Goal: Check status: Check status

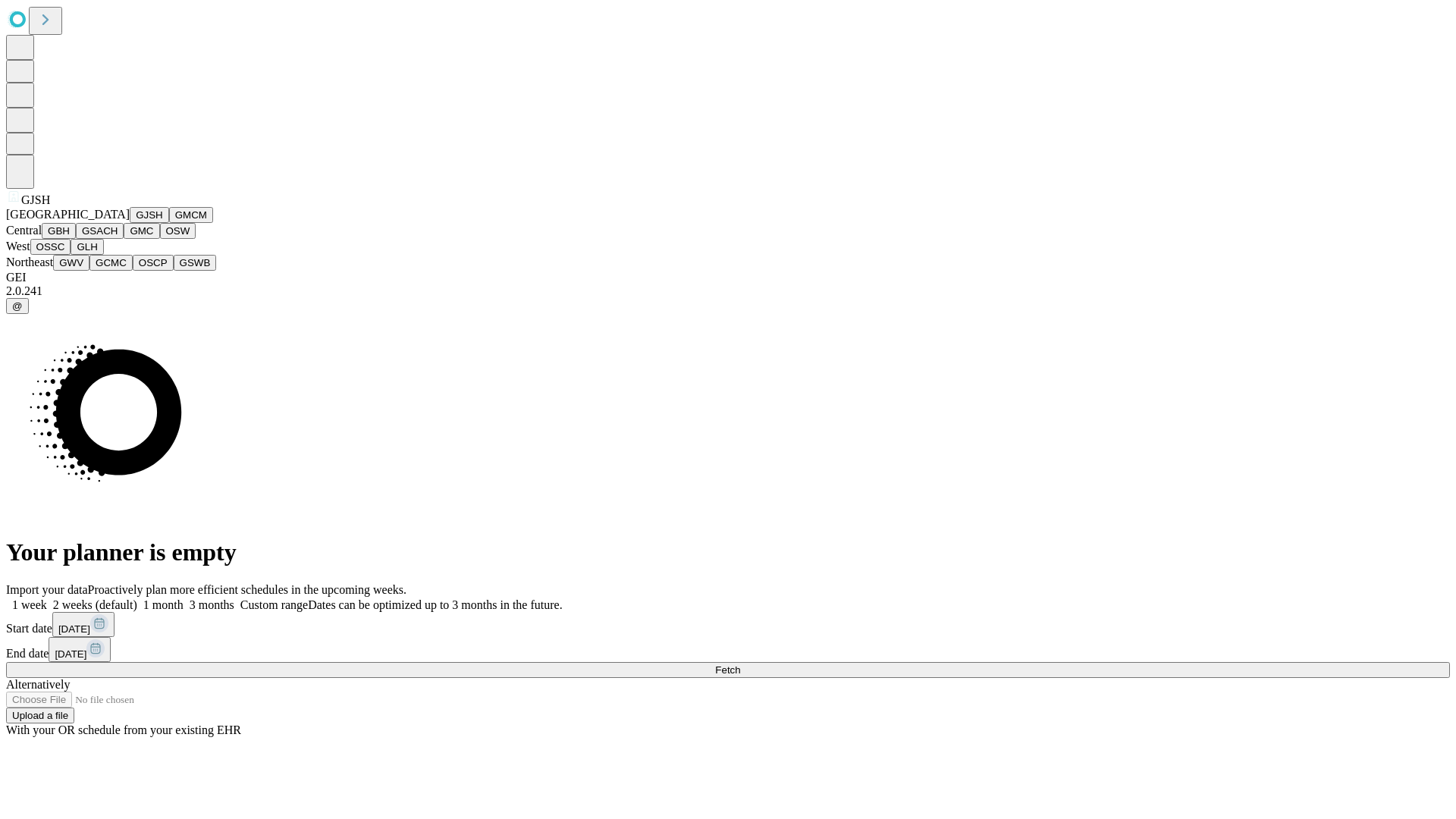
click at [129, 223] on button "GJSH" at bounding box center [149, 216] width 39 height 16
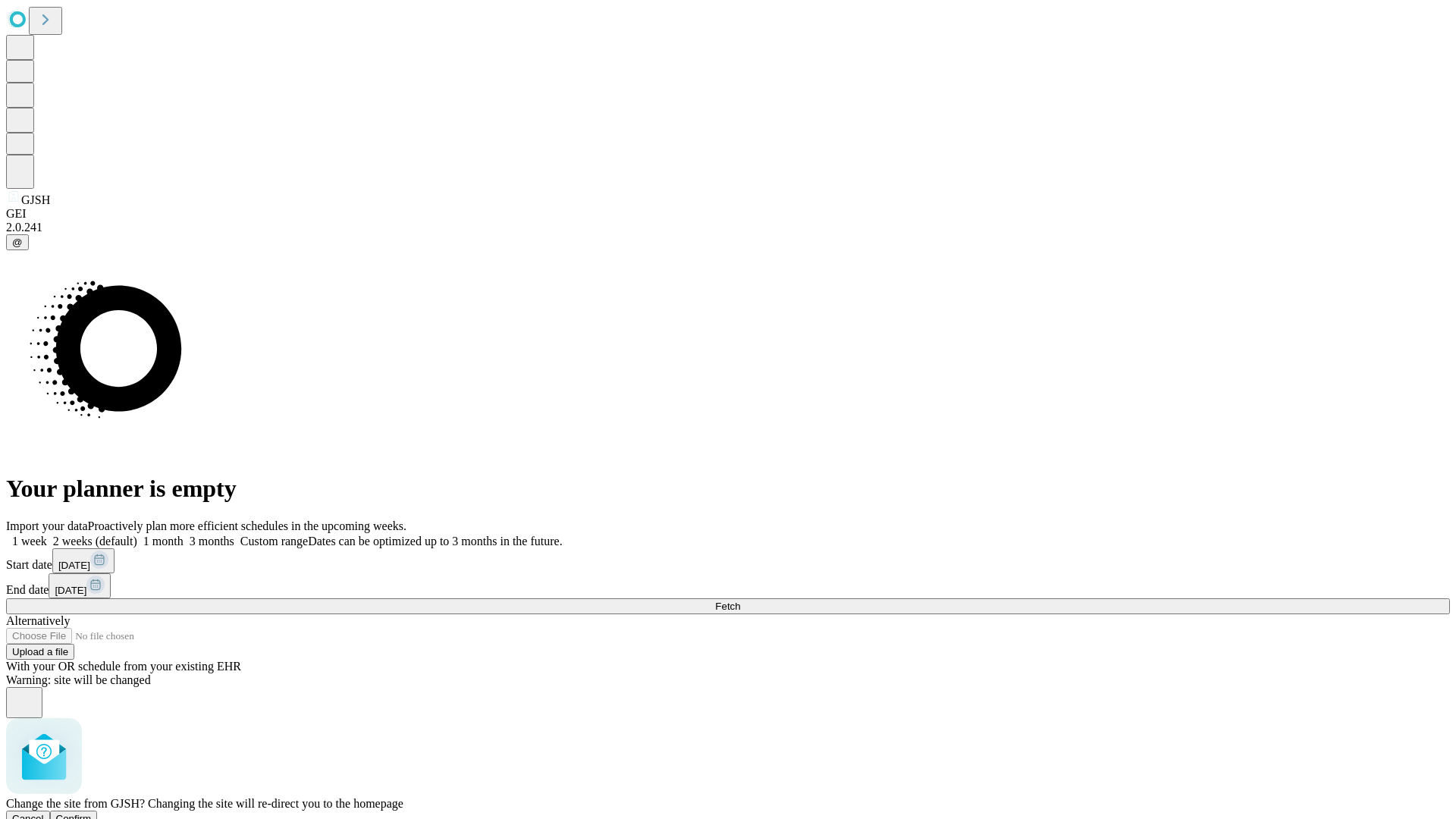
click at [92, 814] on span "Confirm" at bounding box center [75, 819] width 36 height 12
click at [47, 535] on label "1 week" at bounding box center [27, 542] width 41 height 13
click at [741, 601] on span "Fetch" at bounding box center [728, 606] width 25 height 12
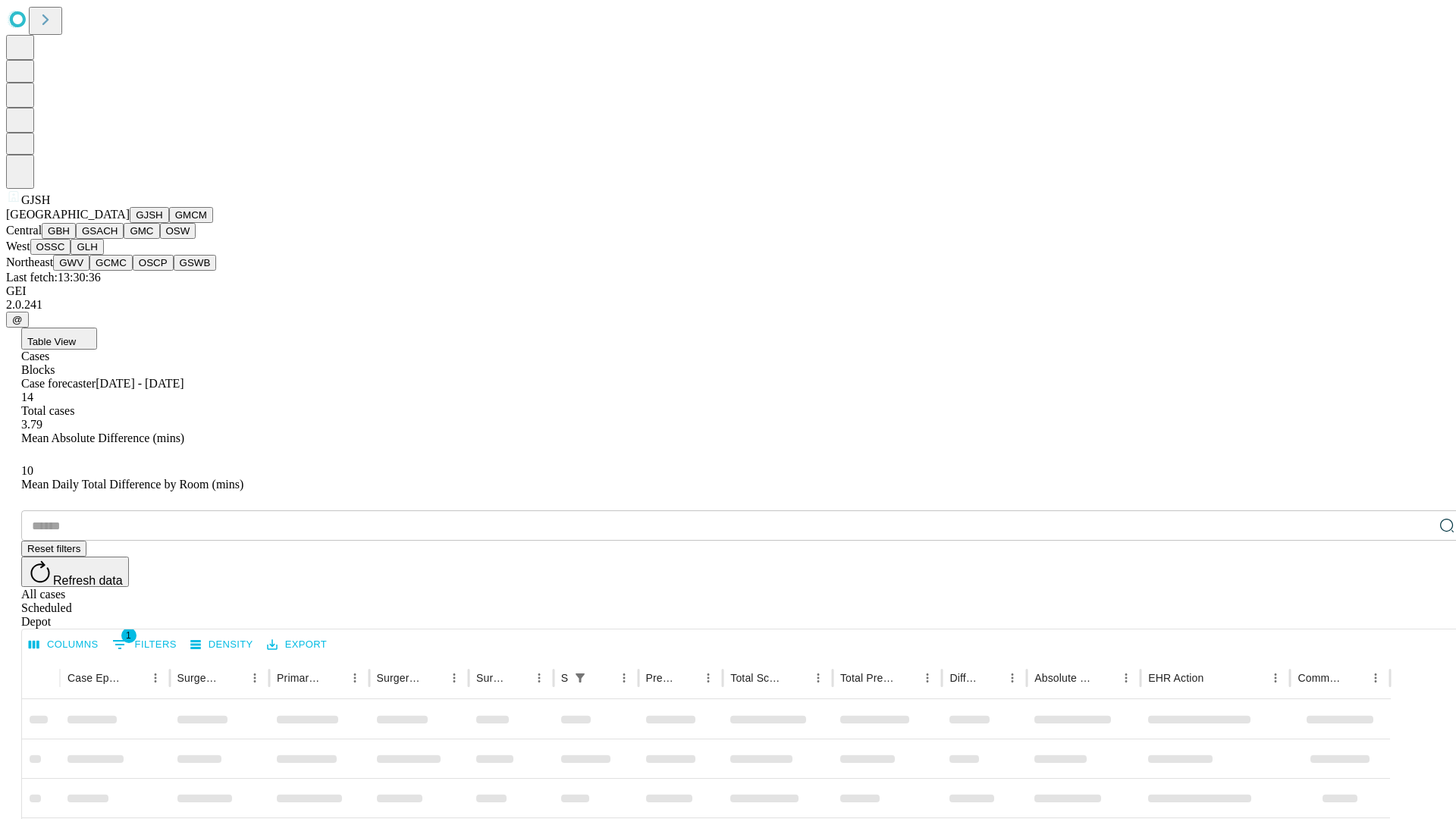
click at [169, 223] on button "GMCM" at bounding box center [190, 216] width 44 height 16
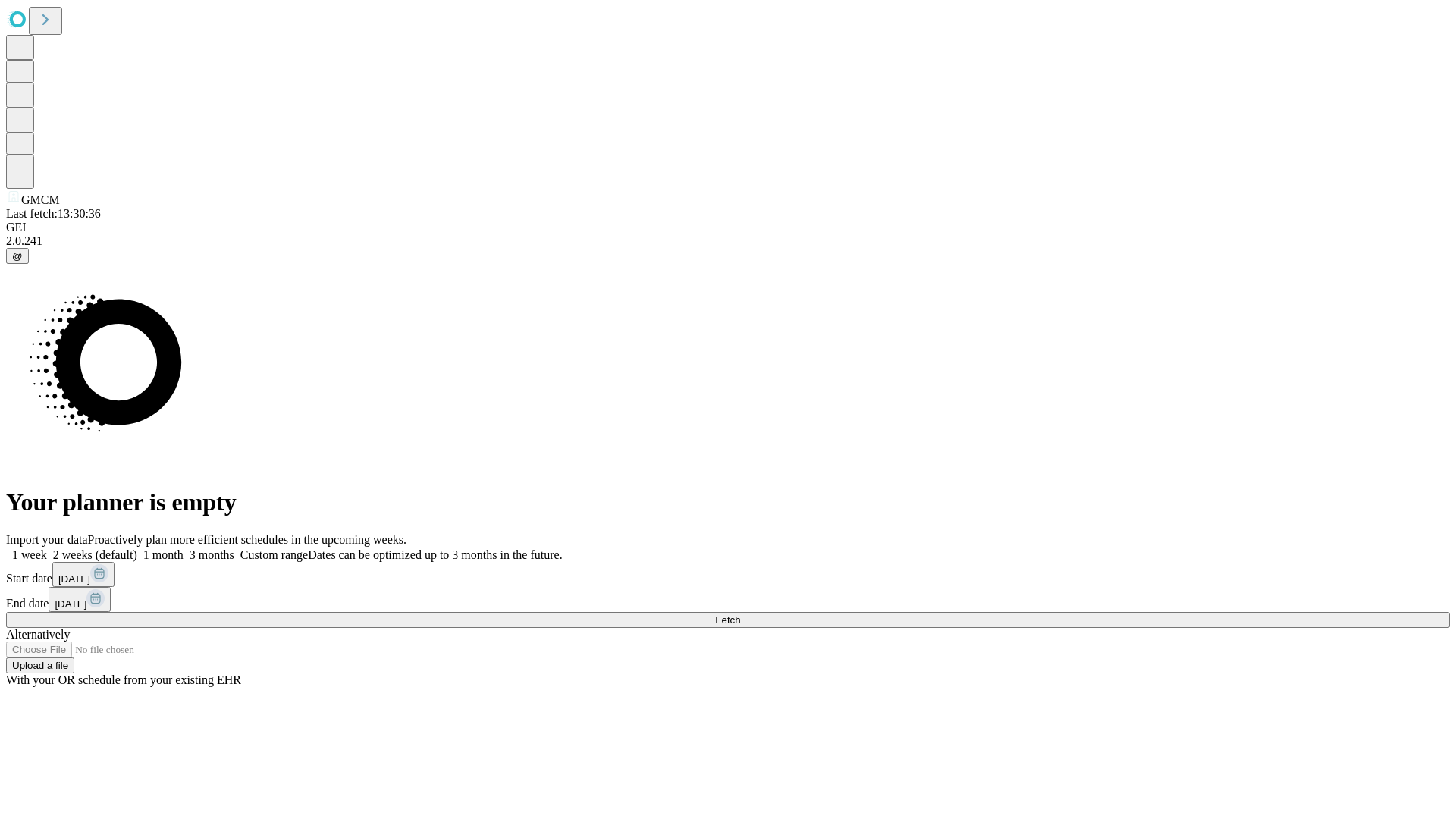
click at [47, 549] on label "1 week" at bounding box center [27, 555] width 41 height 13
click at [741, 614] on span "Fetch" at bounding box center [728, 620] width 25 height 12
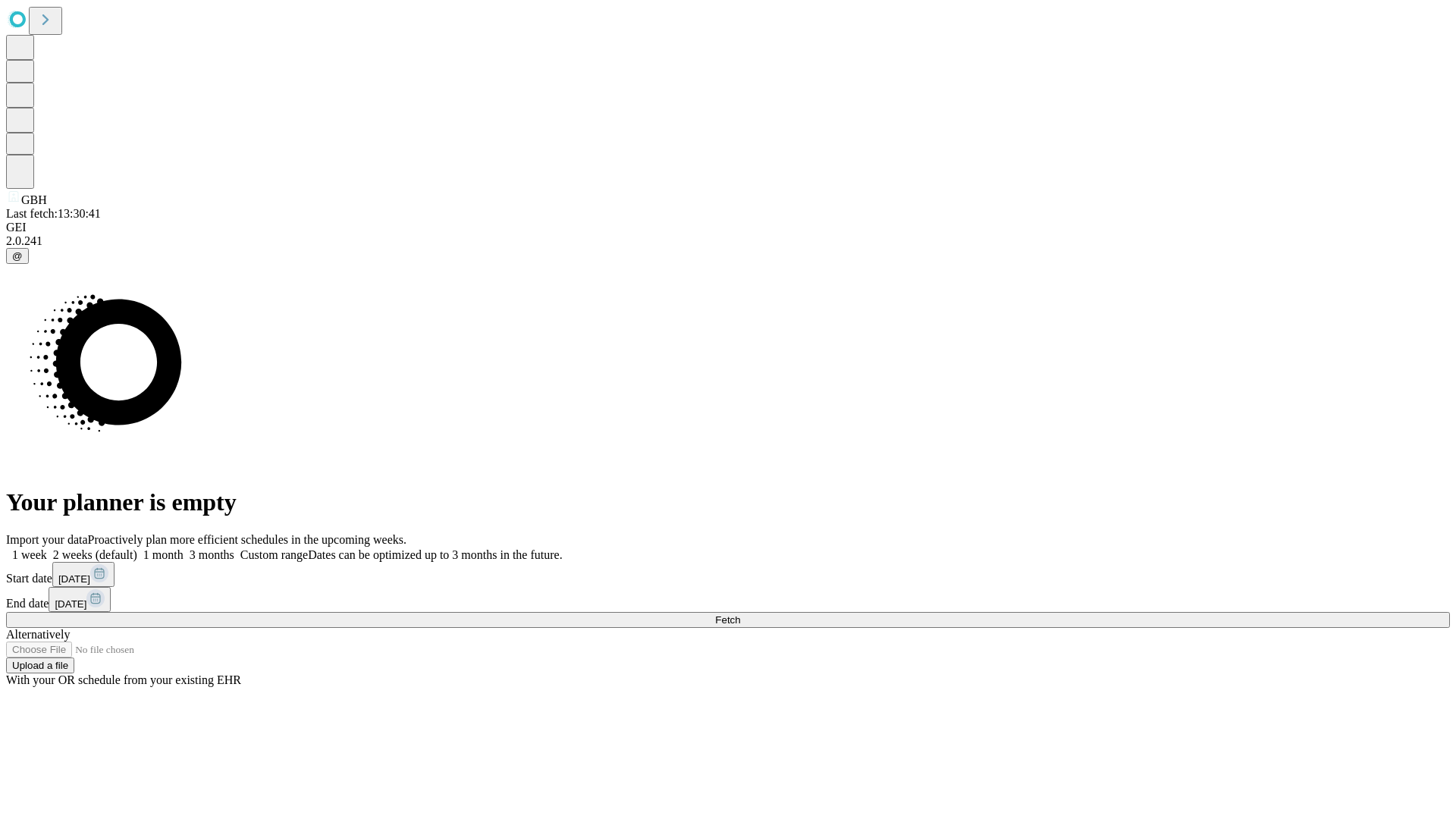
click at [47, 549] on label "1 week" at bounding box center [27, 555] width 41 height 13
click at [741, 614] on span "Fetch" at bounding box center [728, 620] width 25 height 12
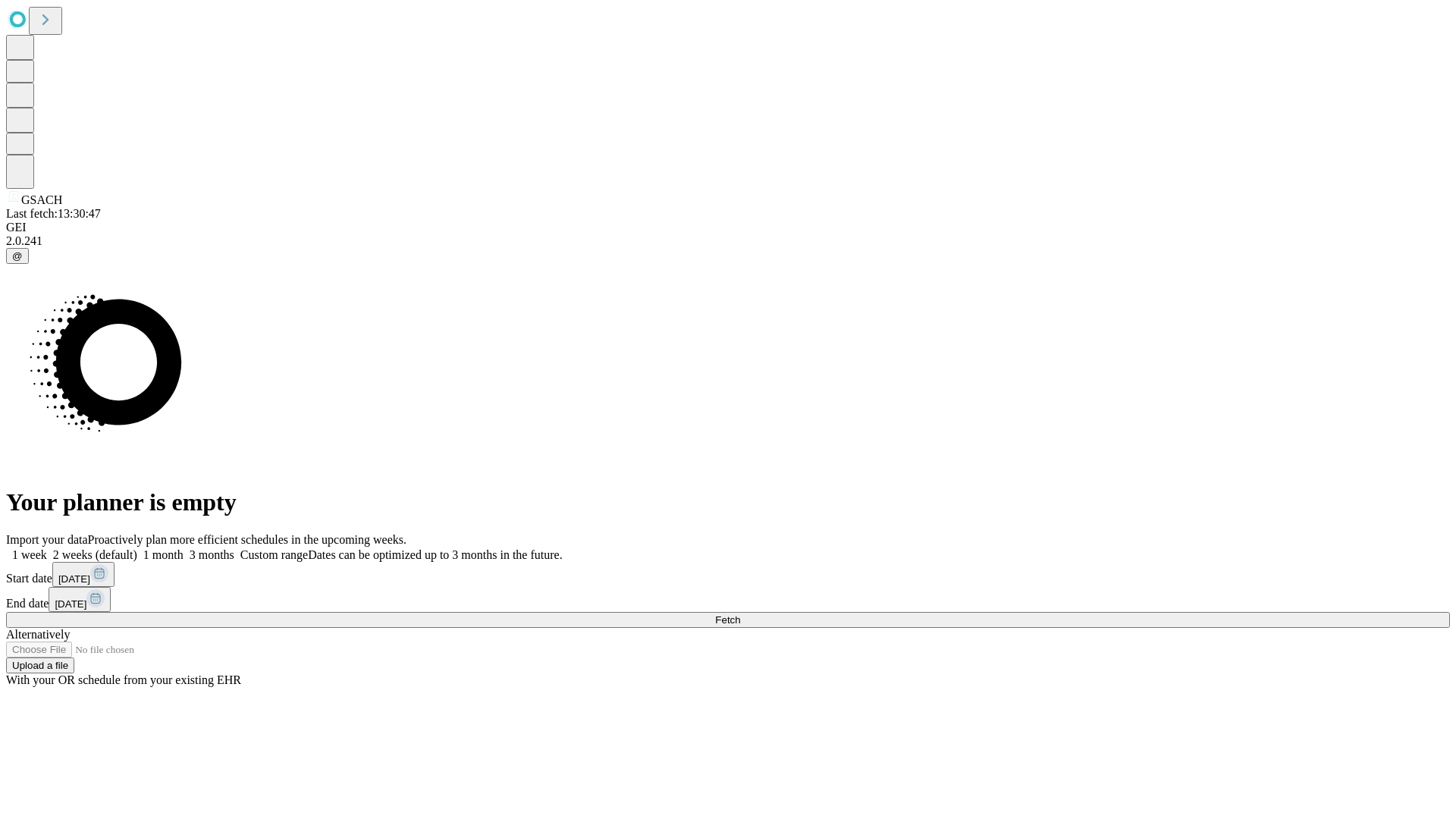
click at [47, 549] on label "1 week" at bounding box center [27, 555] width 41 height 13
click at [741, 614] on span "Fetch" at bounding box center [728, 620] width 25 height 12
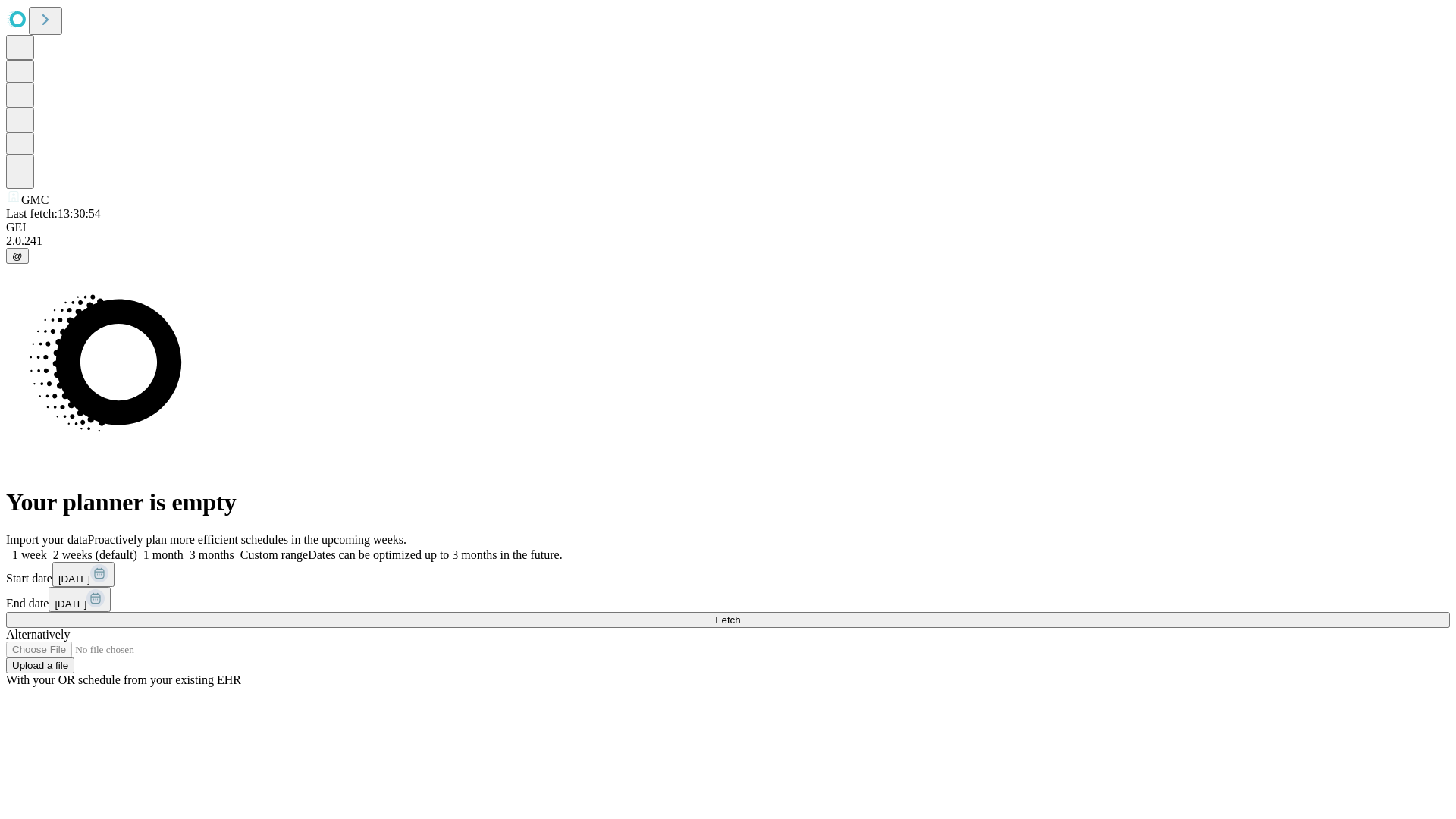
click at [47, 549] on label "1 week" at bounding box center [27, 555] width 41 height 13
click at [741, 614] on span "Fetch" at bounding box center [728, 620] width 25 height 12
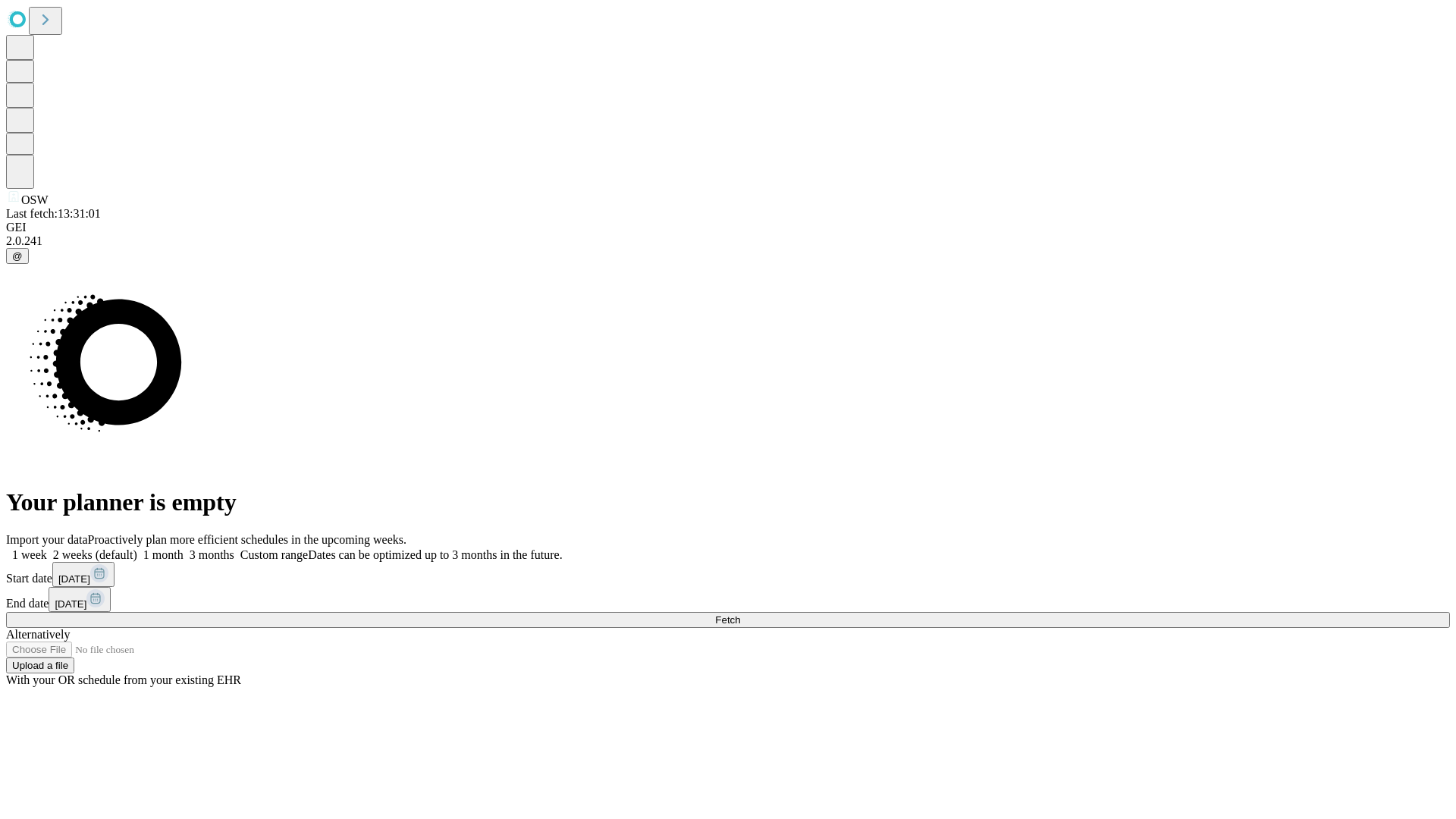
click at [741, 614] on span "Fetch" at bounding box center [728, 620] width 25 height 12
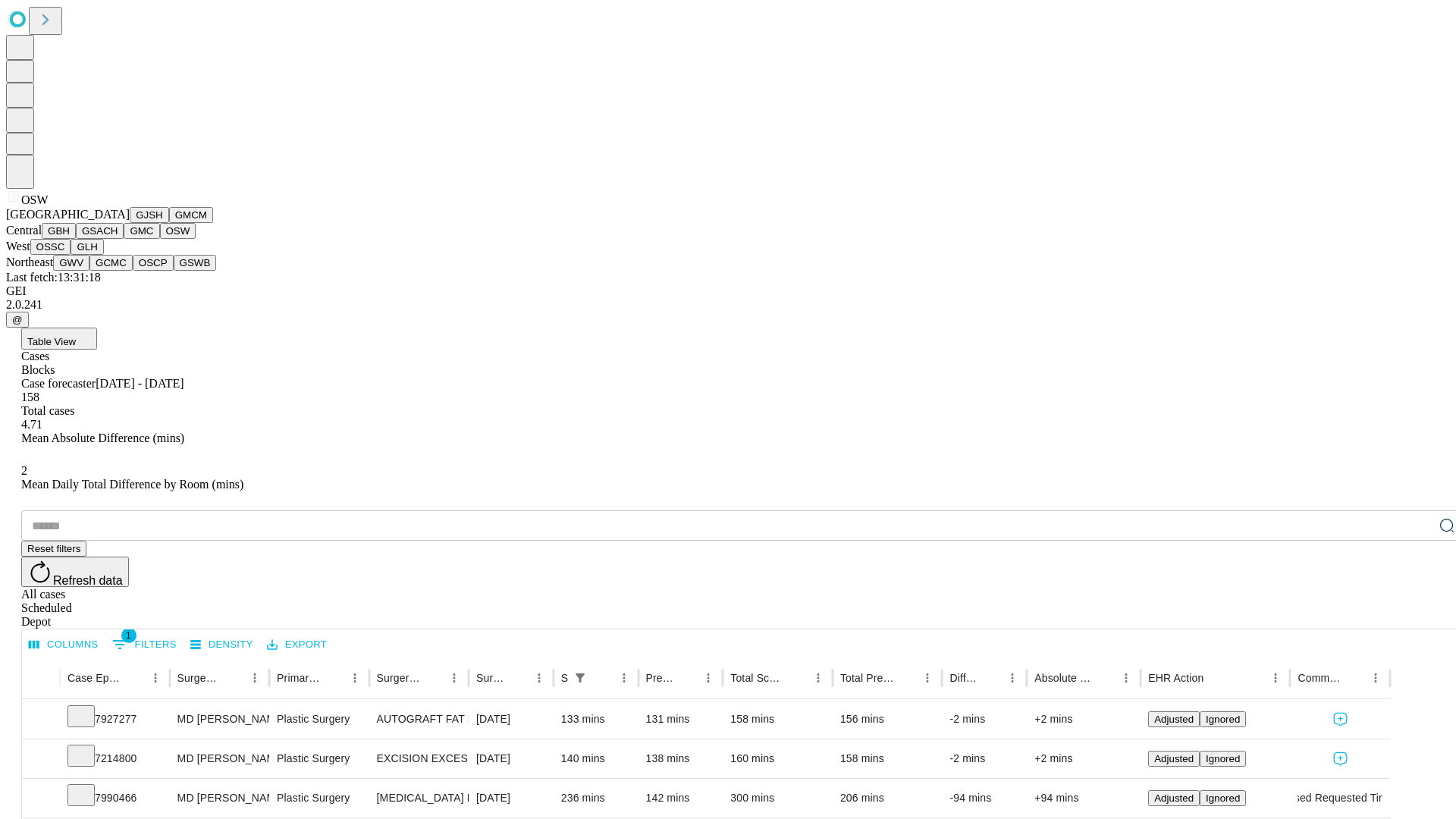
click at [71, 255] on button "OSSC" at bounding box center [51, 247] width 41 height 16
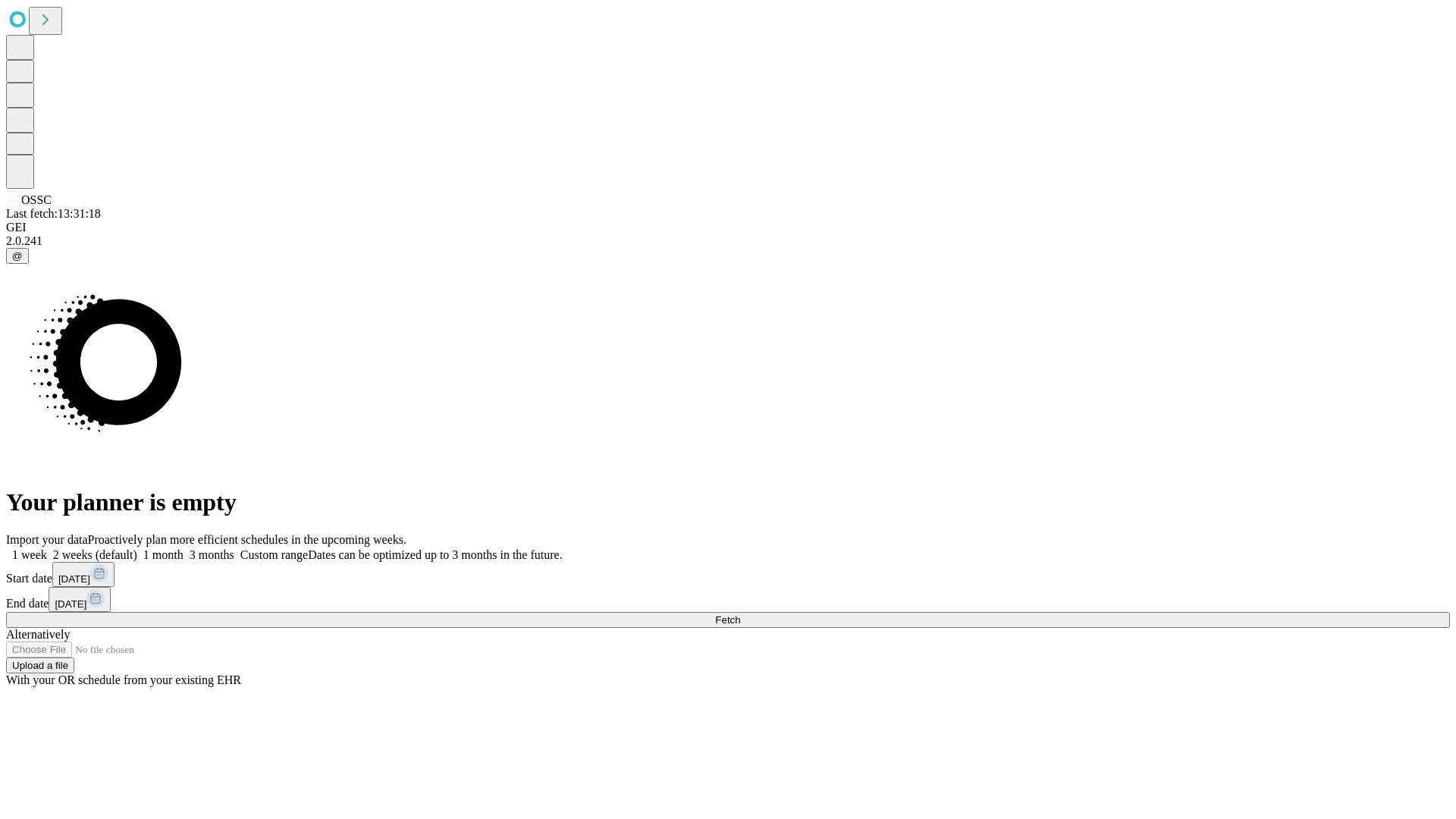
click at [47, 549] on label "1 week" at bounding box center [27, 555] width 41 height 13
click at [741, 614] on span "Fetch" at bounding box center [728, 620] width 25 height 12
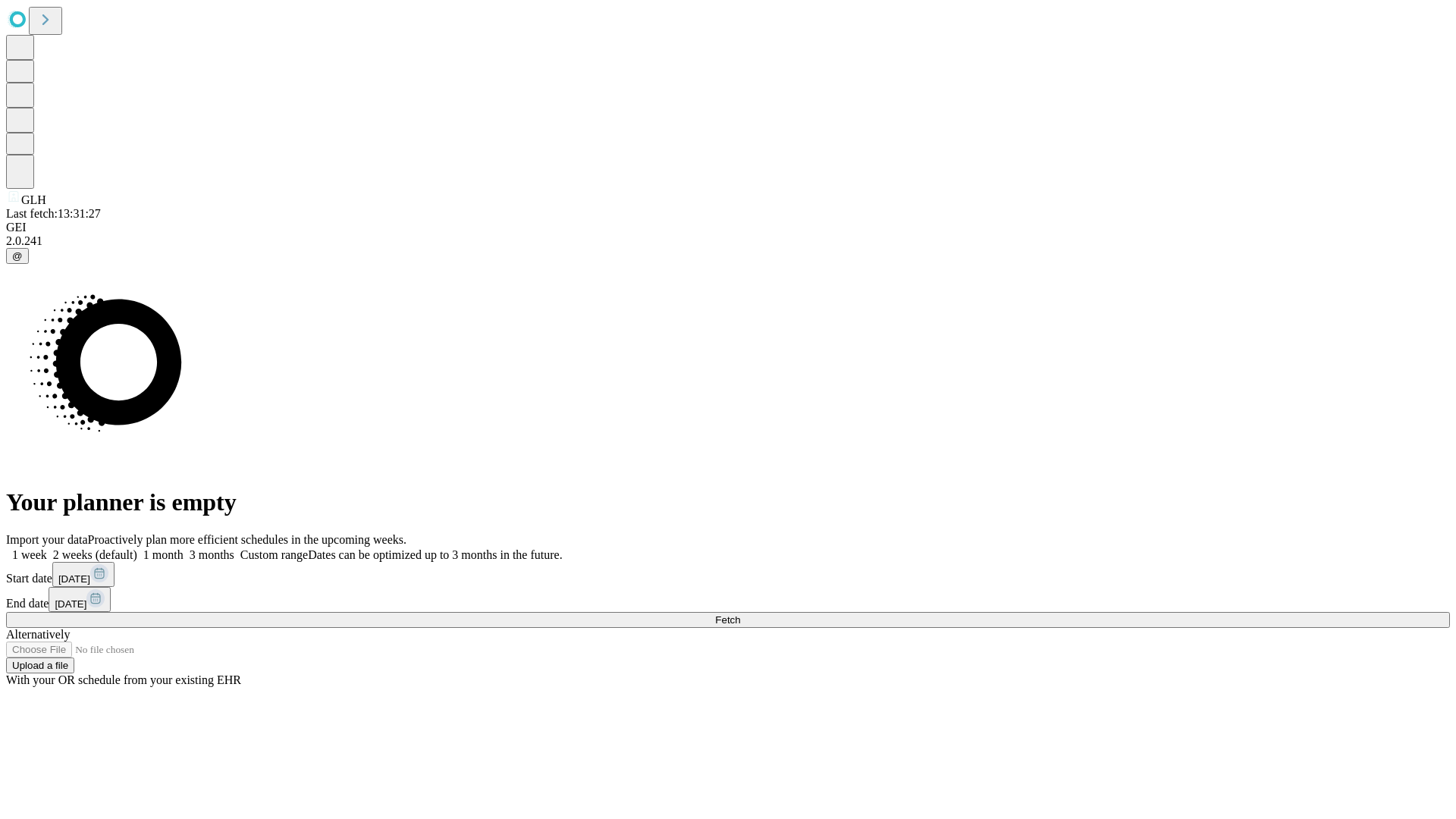
click at [47, 549] on label "1 week" at bounding box center [27, 555] width 41 height 13
click at [741, 614] on span "Fetch" at bounding box center [728, 620] width 25 height 12
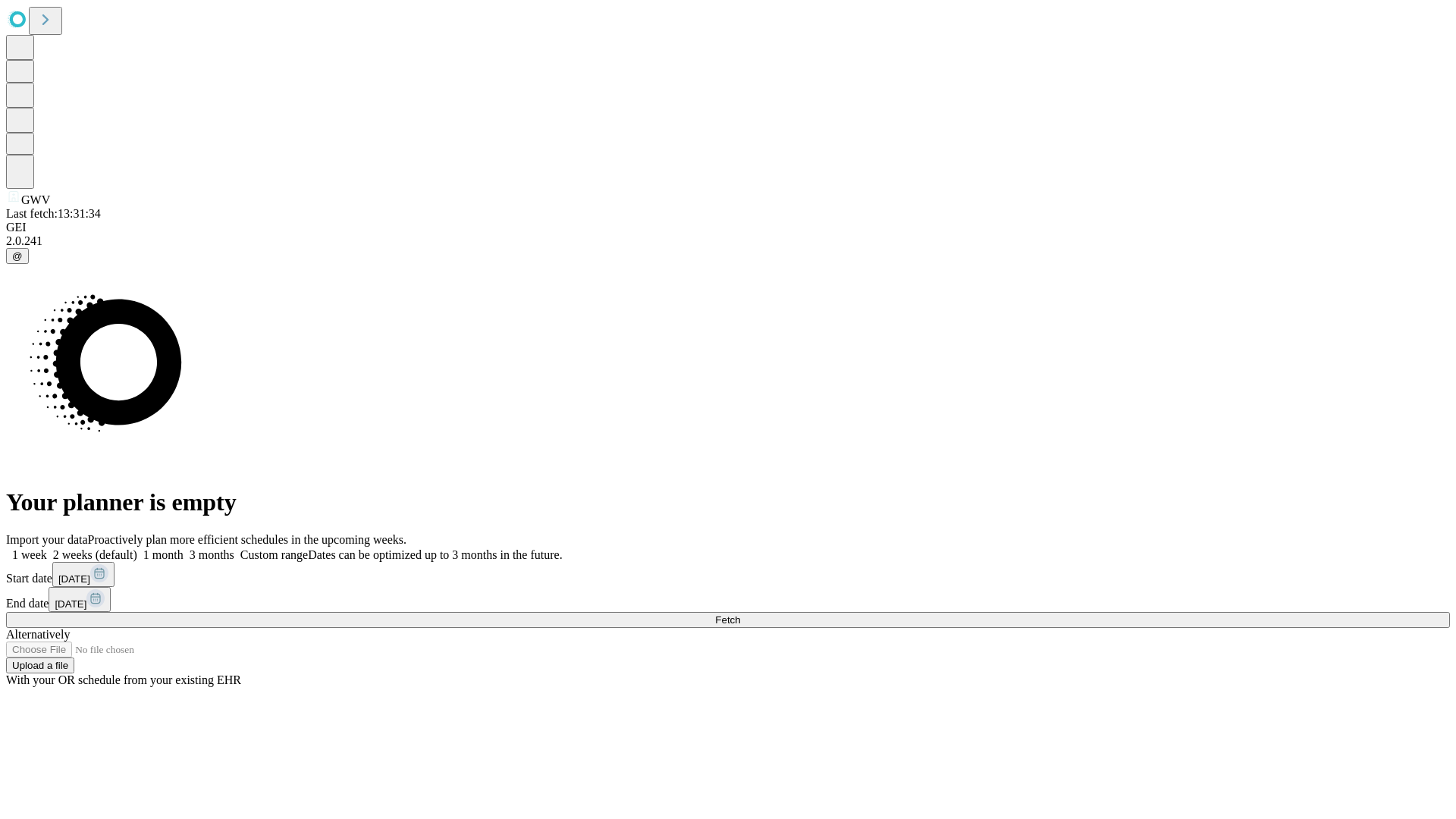
click at [47, 549] on label "1 week" at bounding box center [27, 555] width 41 height 13
click at [741, 614] on span "Fetch" at bounding box center [728, 620] width 25 height 12
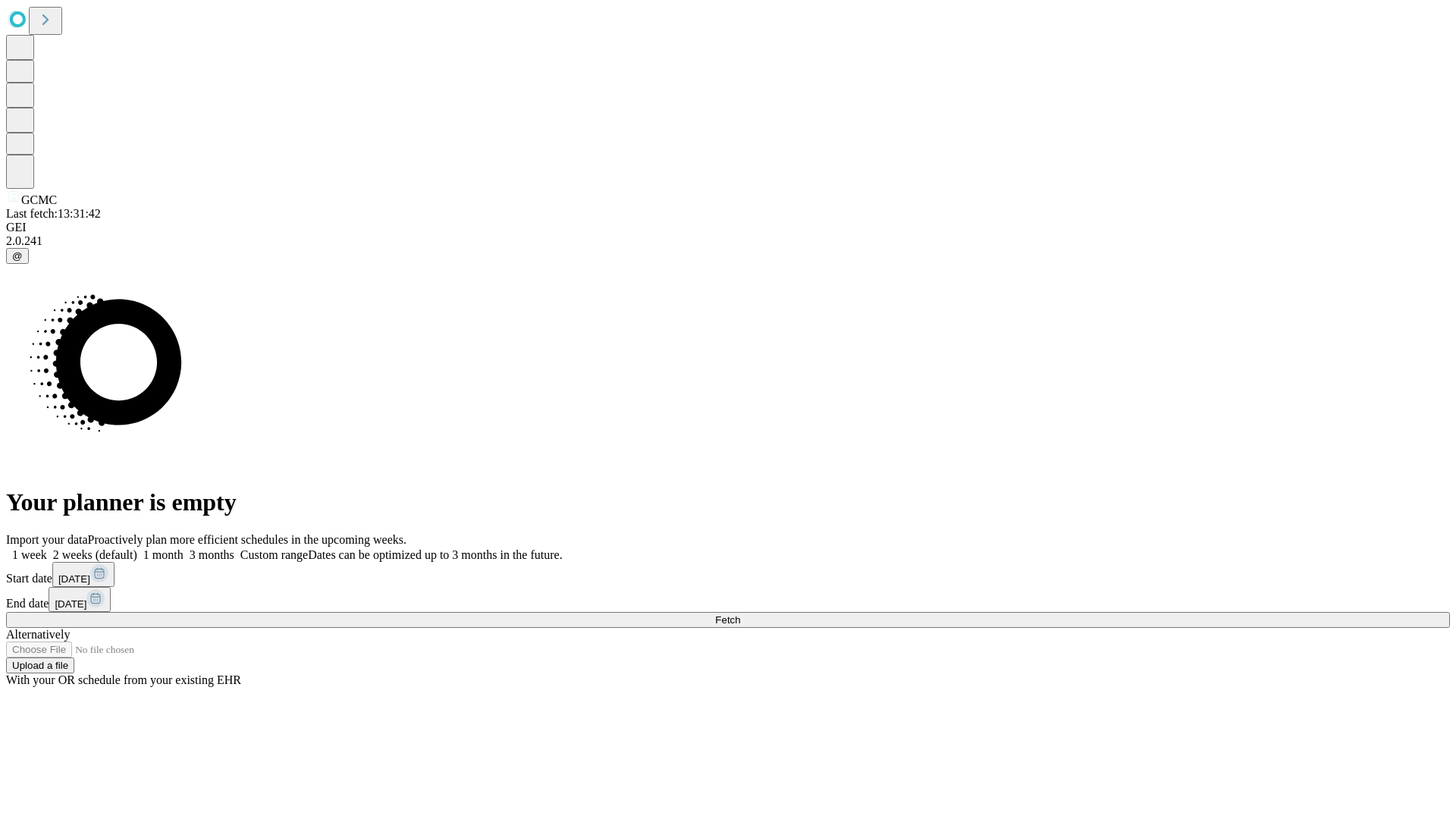
click at [47, 549] on label "1 week" at bounding box center [27, 555] width 41 height 13
click at [741, 614] on span "Fetch" at bounding box center [728, 620] width 25 height 12
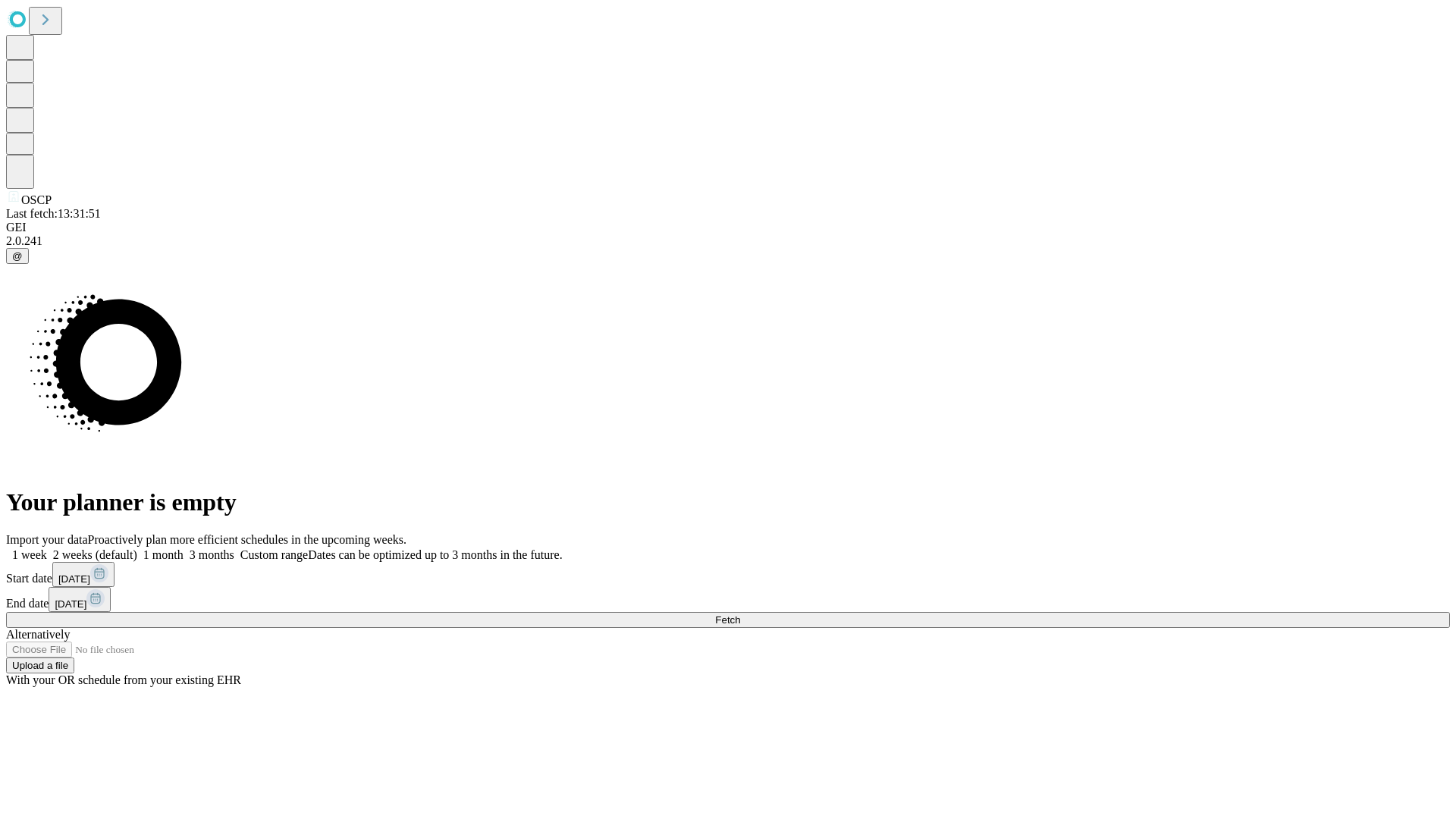
click at [741, 614] on span "Fetch" at bounding box center [728, 620] width 25 height 12
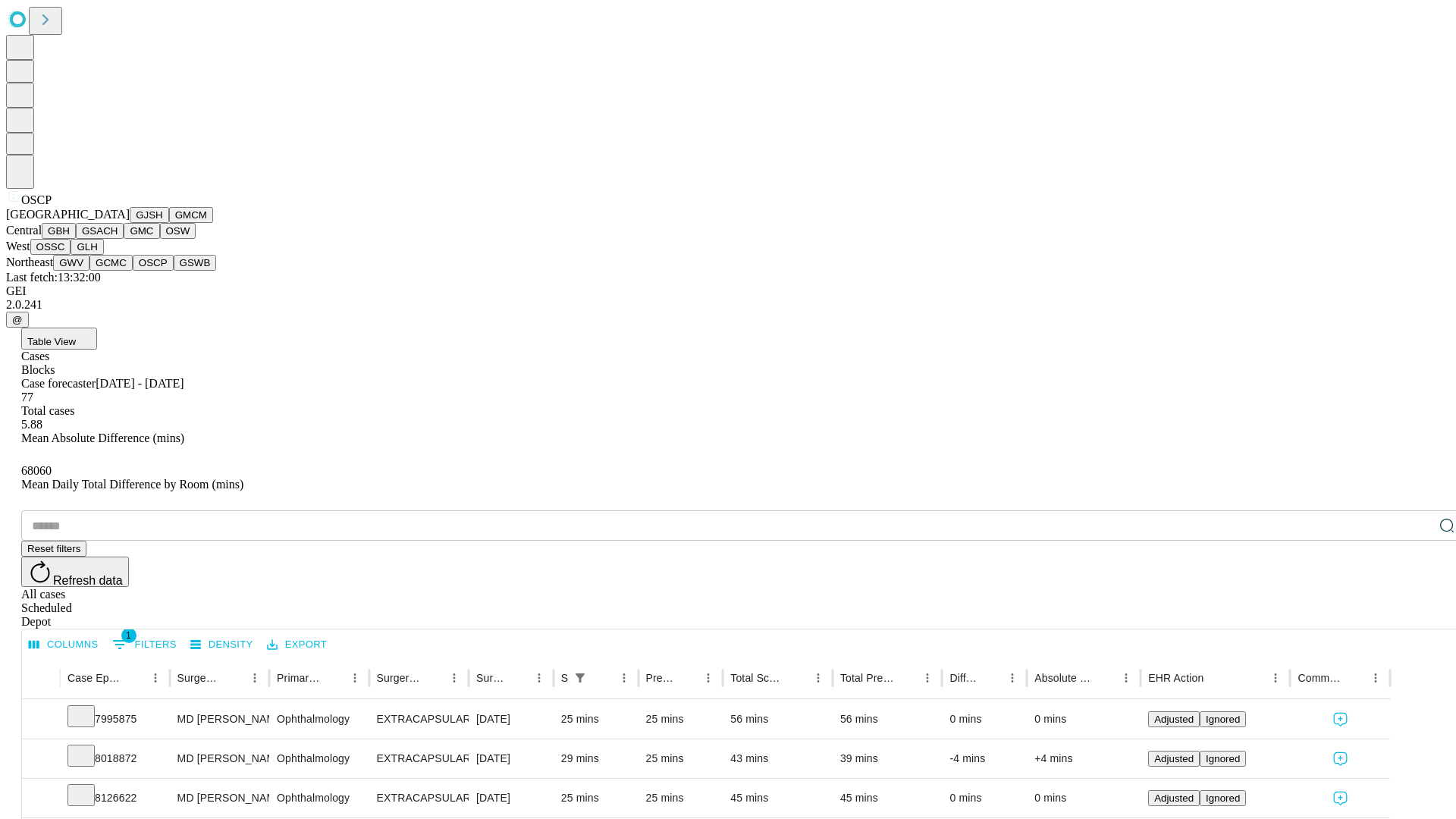
click at [173, 271] on button "GSWB" at bounding box center [195, 263] width 43 height 16
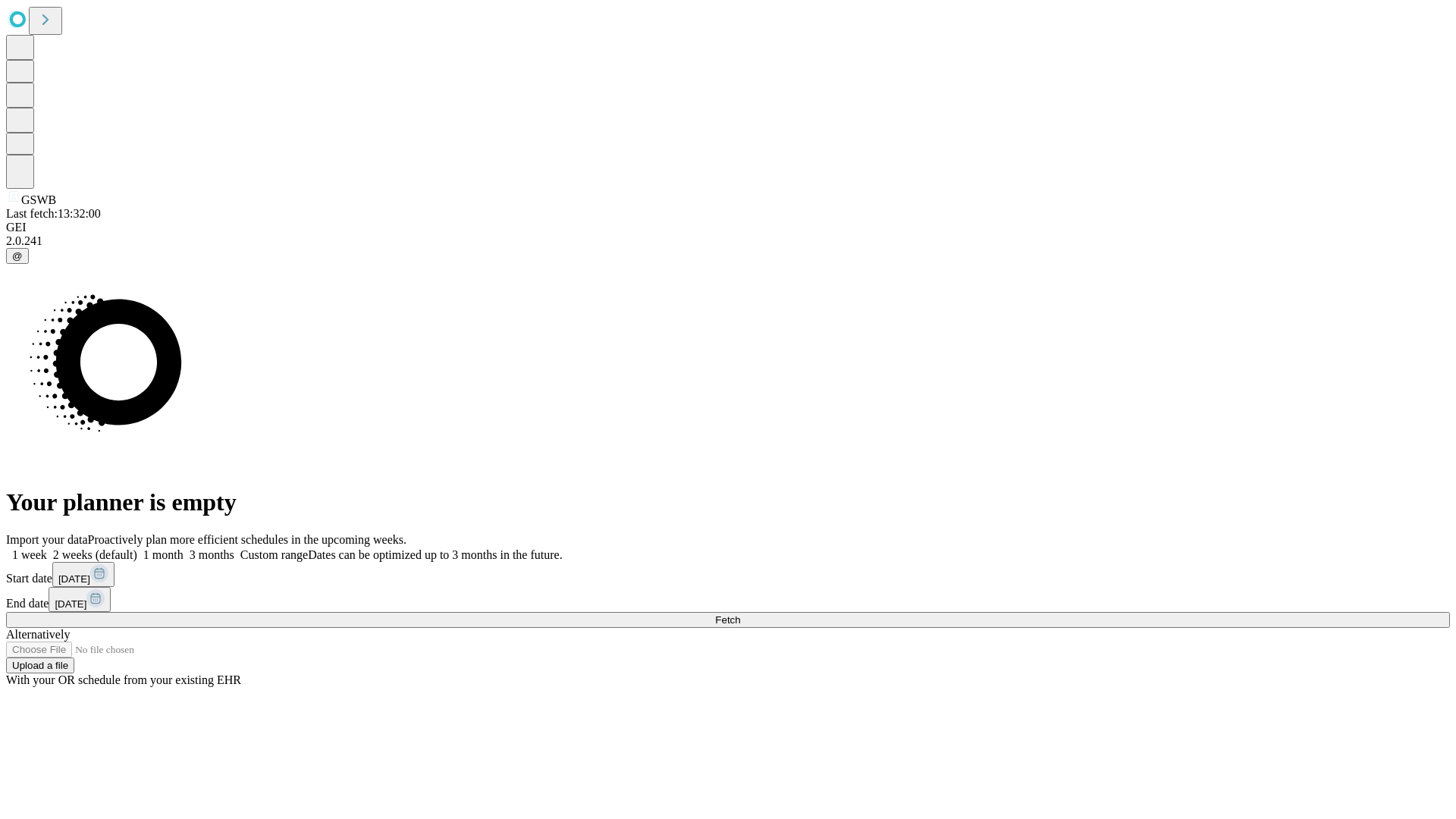
click at [47, 549] on label "1 week" at bounding box center [27, 555] width 41 height 13
click at [741, 614] on span "Fetch" at bounding box center [728, 620] width 25 height 12
